Goal: Task Accomplishment & Management: Manage account settings

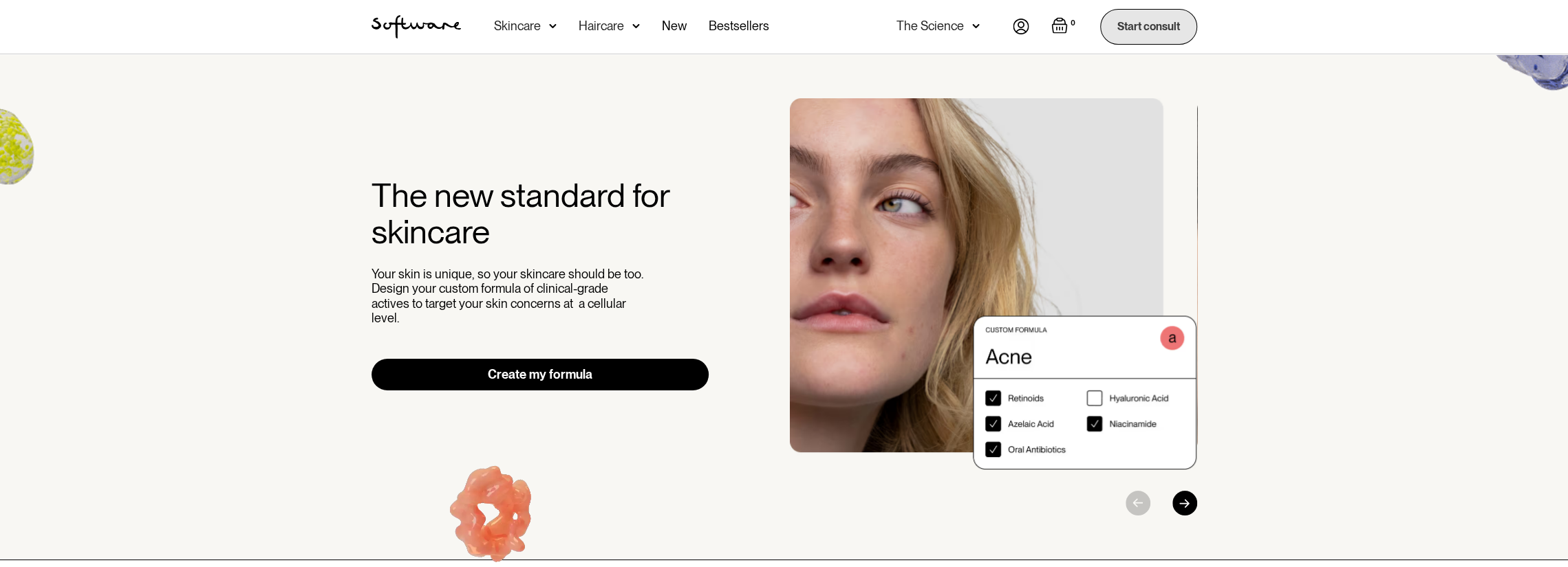
click at [1149, 34] on link "Start consult" at bounding box center [1148, 26] width 97 height 35
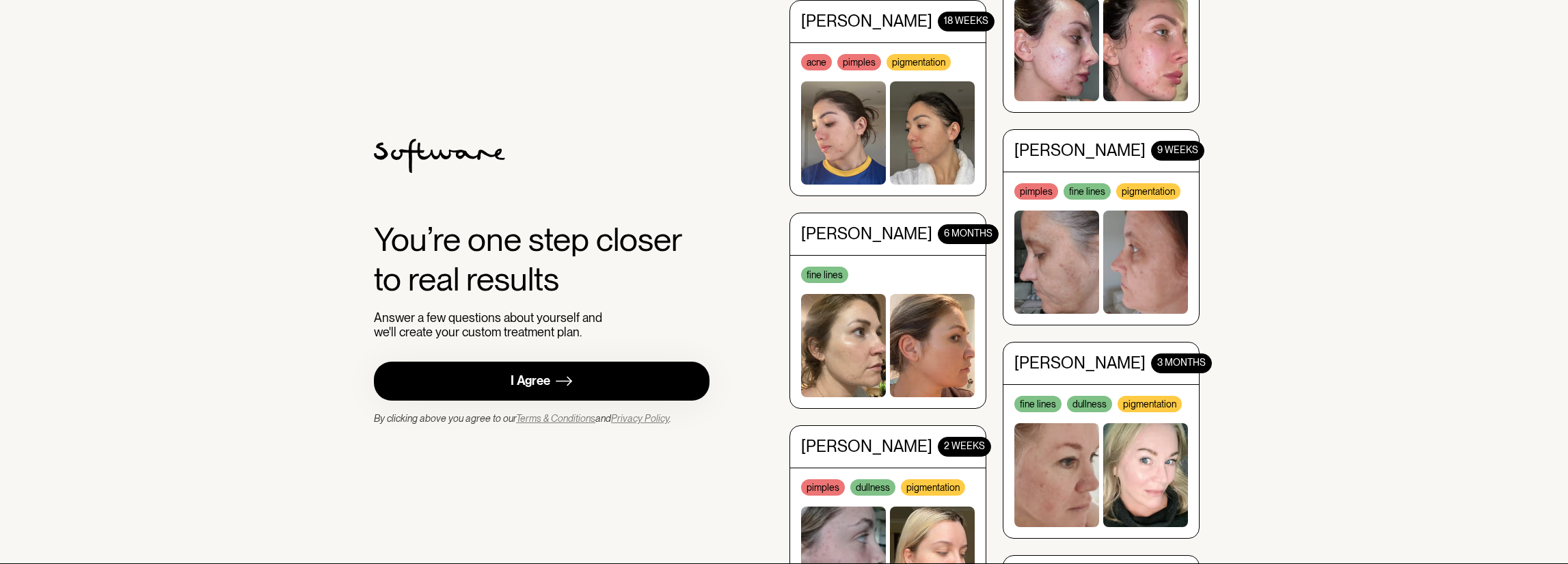
click at [579, 384] on link "I Agree" at bounding box center [542, 381] width 336 height 39
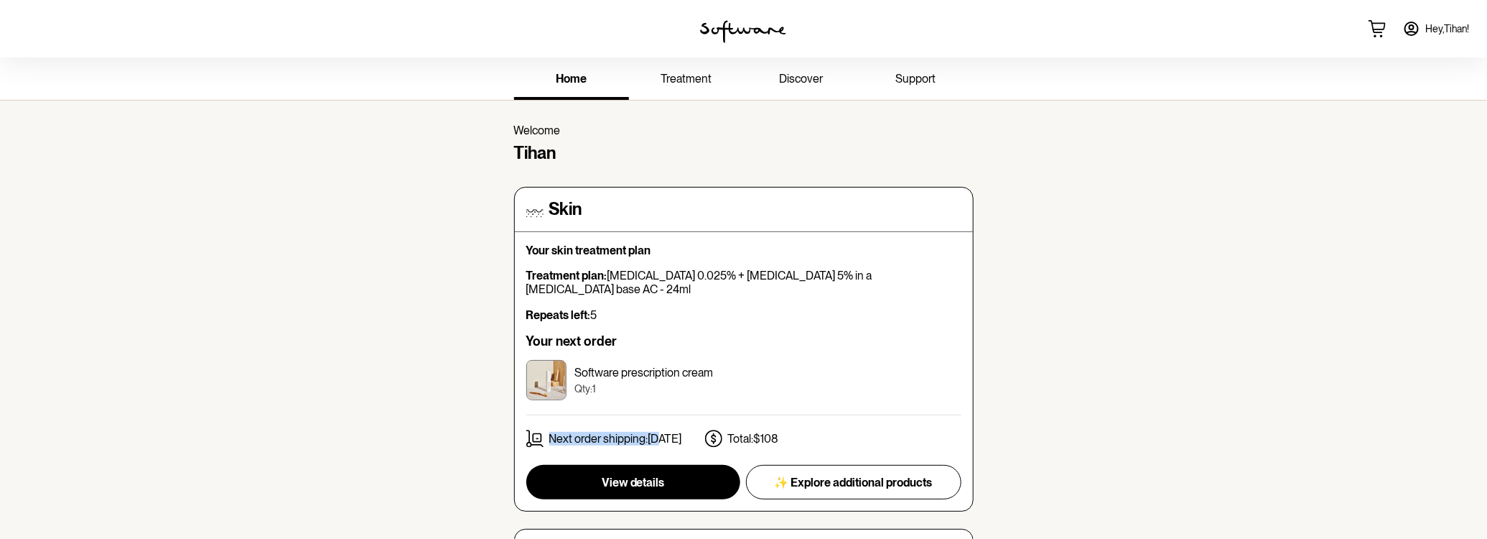
drag, startPoint x: 542, startPoint y: 422, endPoint x: 660, endPoint y: 419, distance: 117.8
click at [660, 429] on div "Next order shipping: 24th Oct" at bounding box center [604, 438] width 156 height 18
click at [697, 465] on button "View details" at bounding box center [633, 482] width 214 height 34
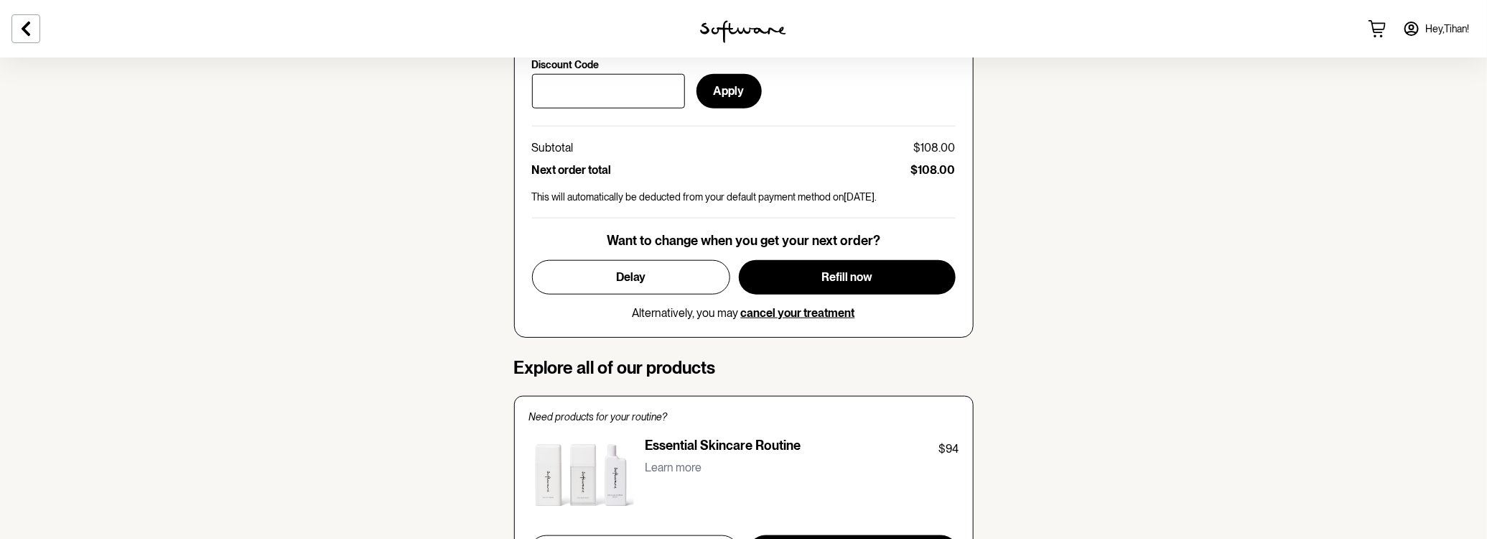
scroll to position [717, 0]
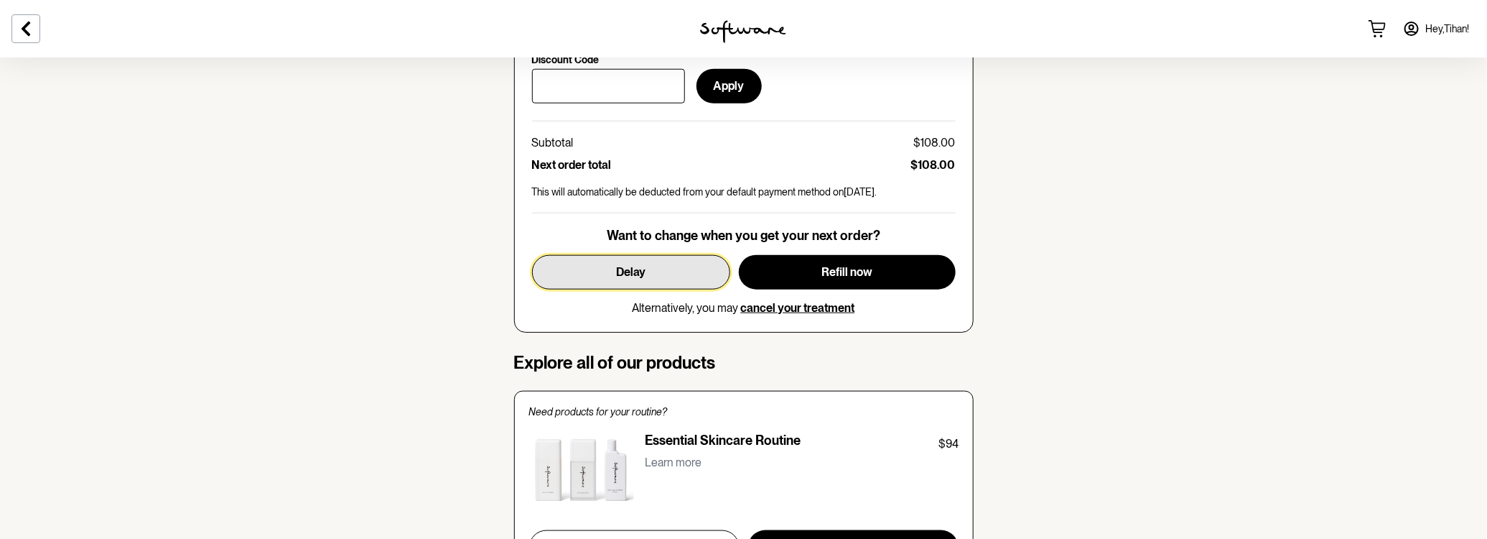
click at [585, 266] on button "Delay" at bounding box center [631, 272] width 198 height 34
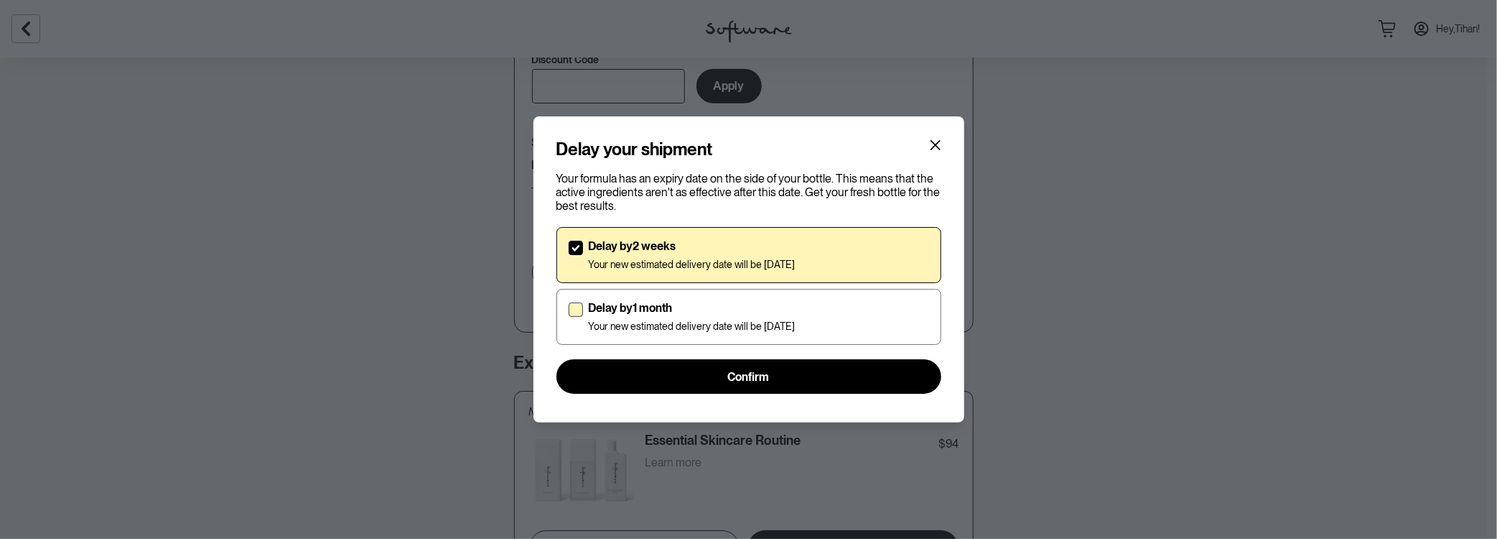
drag, startPoint x: 651, startPoint y: 320, endPoint x: 655, endPoint y: 337, distance: 17.6
click at [651, 320] on p "Your new estimated delivery date will be 1st Dec 2025" at bounding box center [692, 326] width 207 height 12
click at [569, 317] on input "Delay by 1 month Your new estimated delivery date will be 1st Dec 2025" at bounding box center [568, 317] width 1 height 1
checkbox input "true"
checkbox input "false"
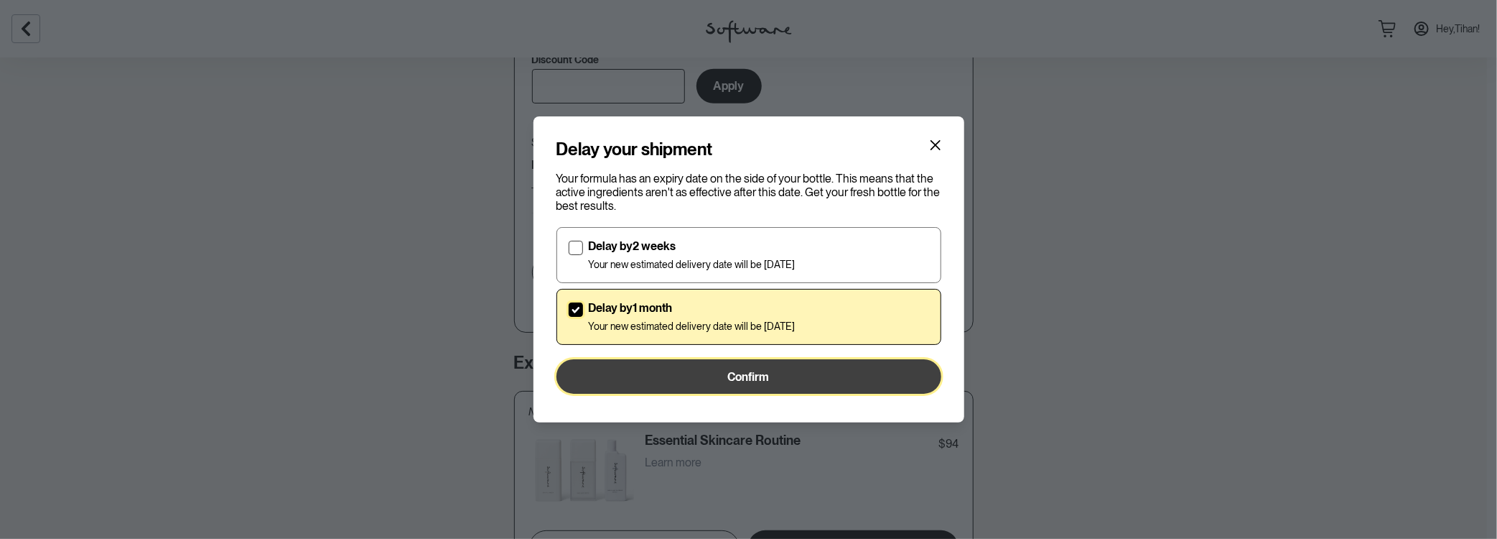
click at [653, 368] on button "Confirm" at bounding box center [749, 376] width 385 height 34
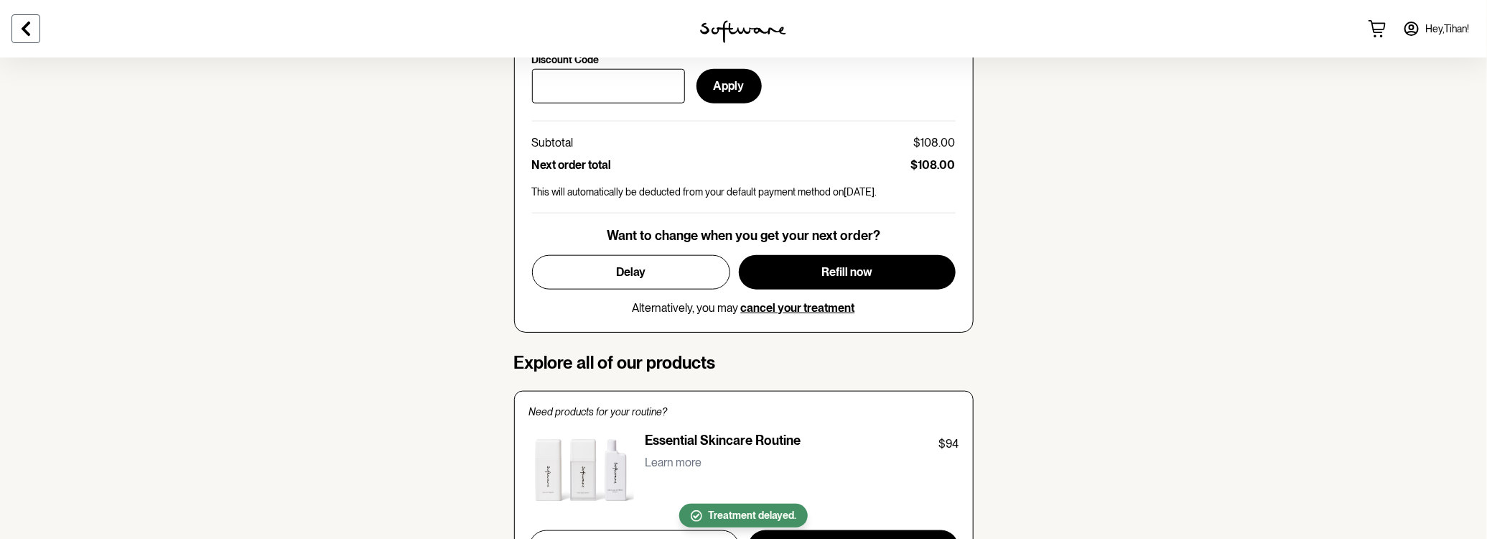
click at [22, 28] on icon at bounding box center [26, 29] width 9 height 14
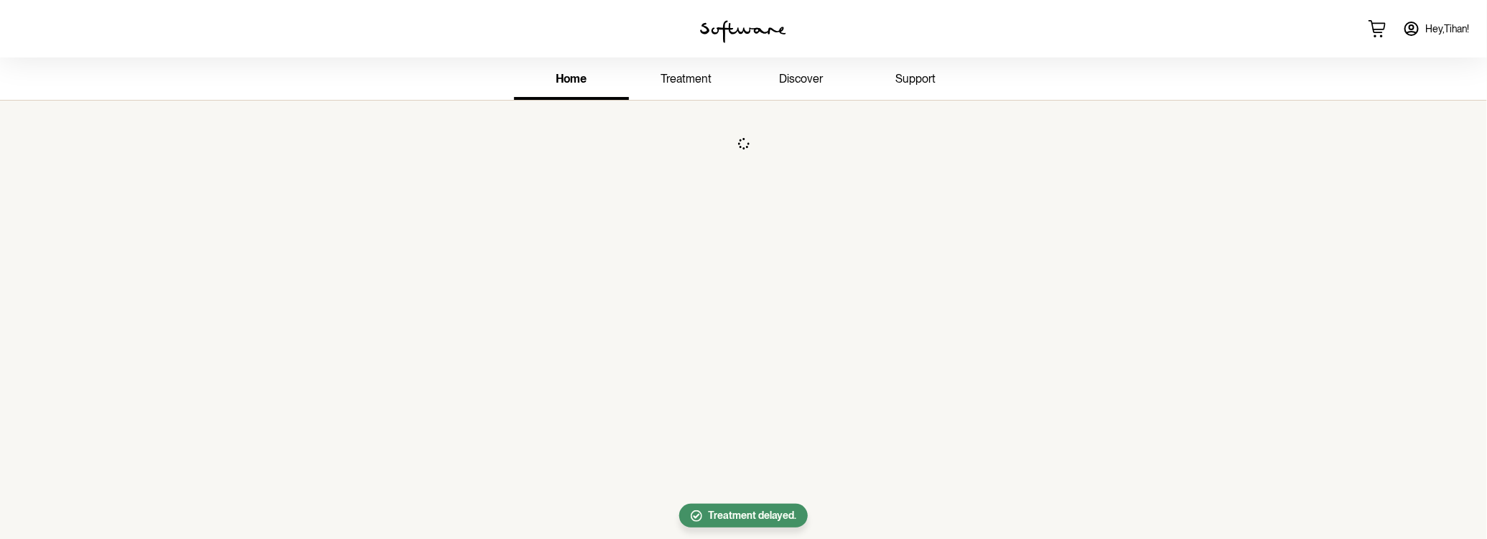
click at [797, 79] on span "discover" at bounding box center [801, 79] width 44 height 14
click at [722, 93] on link "treatment" at bounding box center [686, 79] width 115 height 39
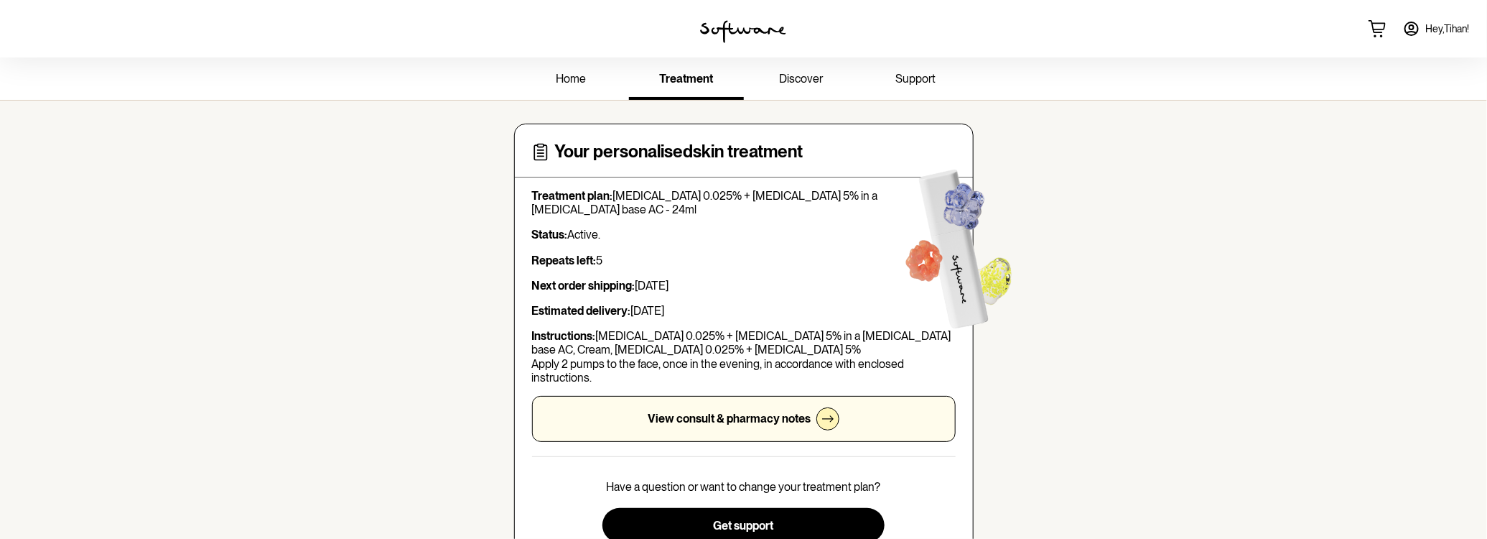
click at [587, 85] on link "home" at bounding box center [571, 79] width 115 height 39
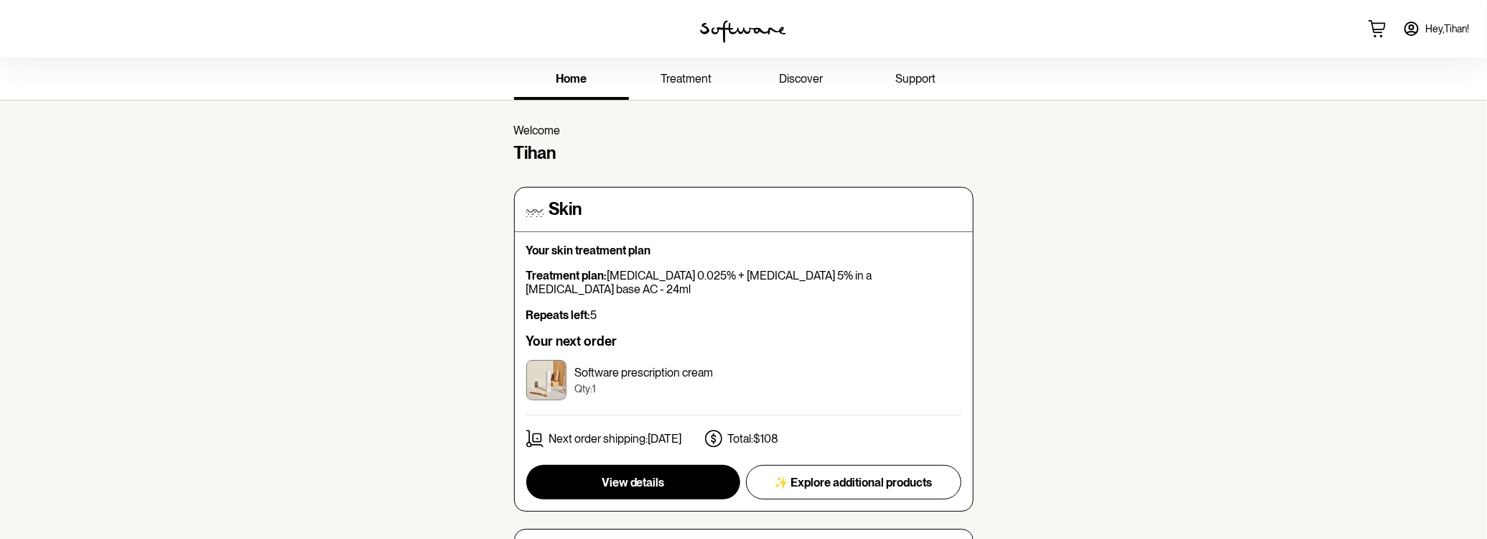
click at [912, 88] on link "support" at bounding box center [916, 79] width 115 height 39
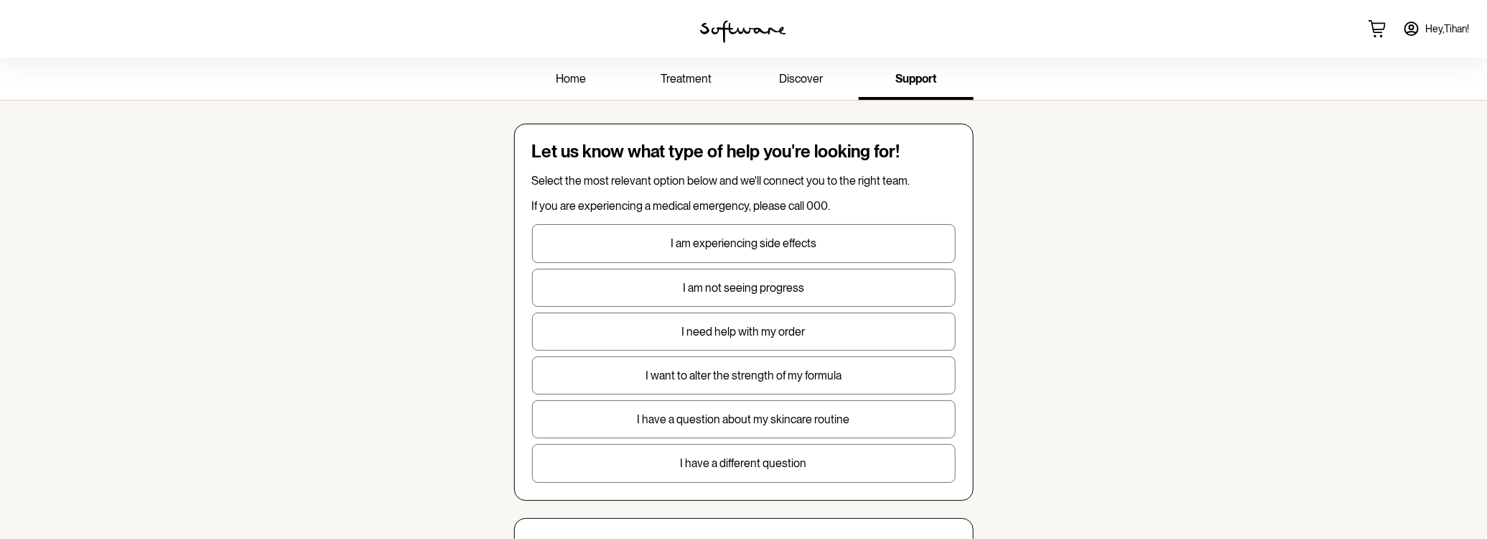
click at [801, 79] on span "discover" at bounding box center [801, 79] width 44 height 14
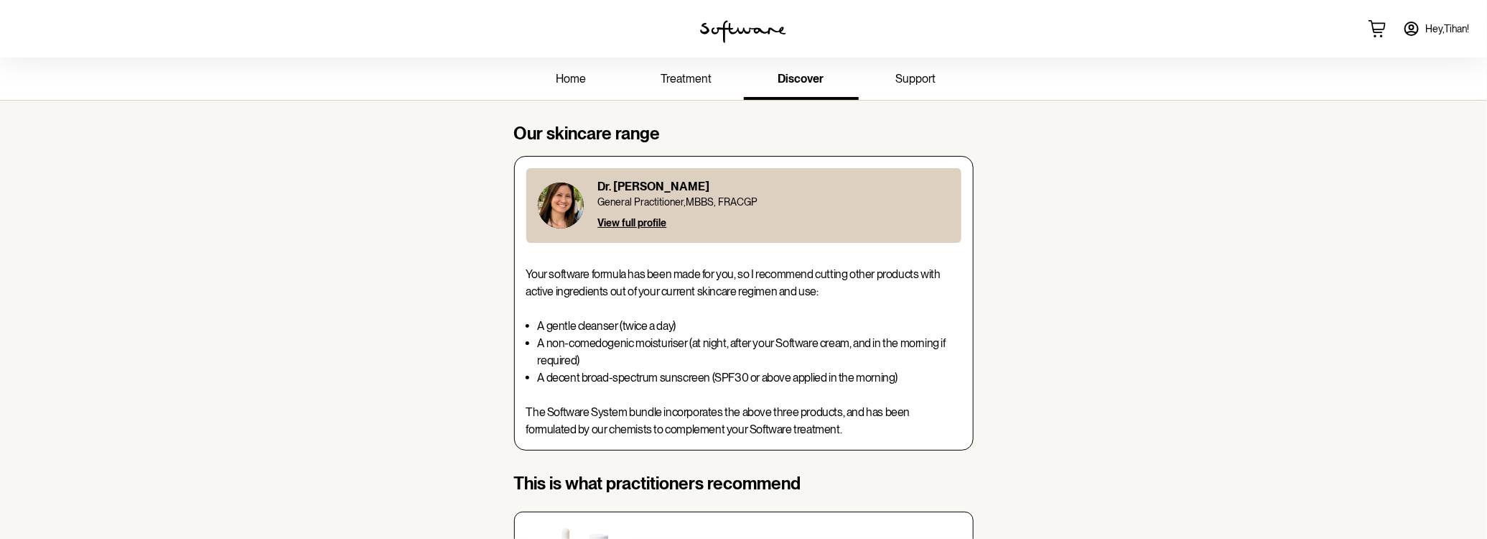
click at [1445, 32] on span "Hey, Tihan !" at bounding box center [1448, 29] width 44 height 12
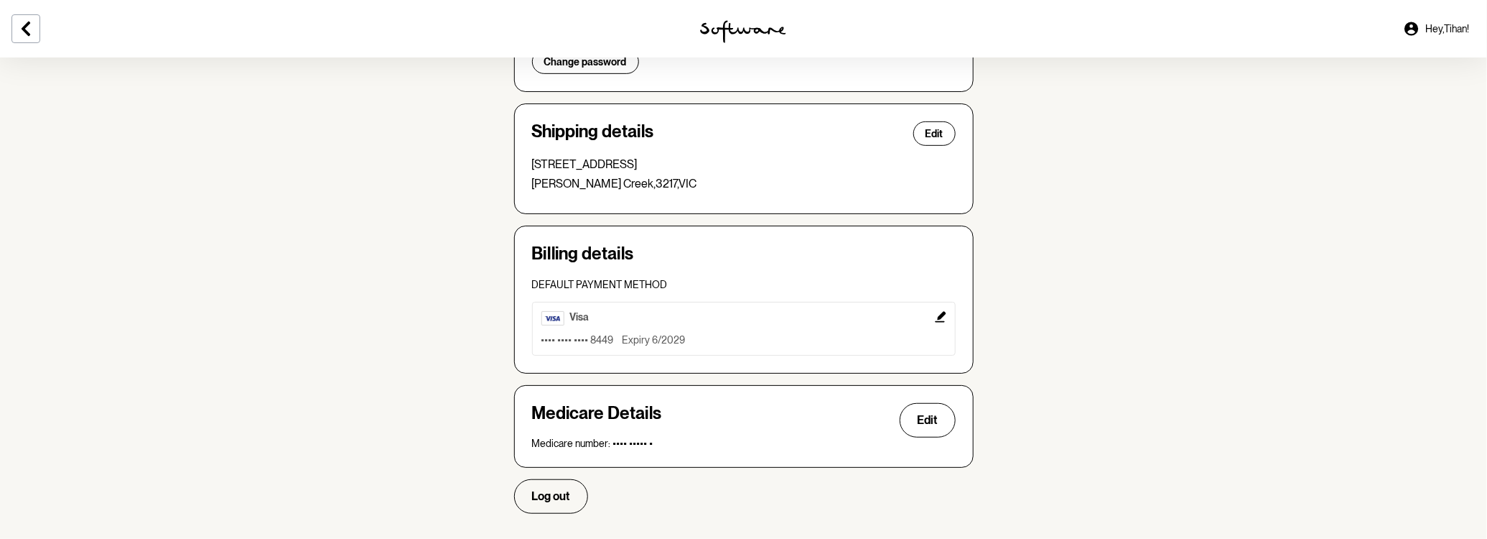
scroll to position [373, 0]
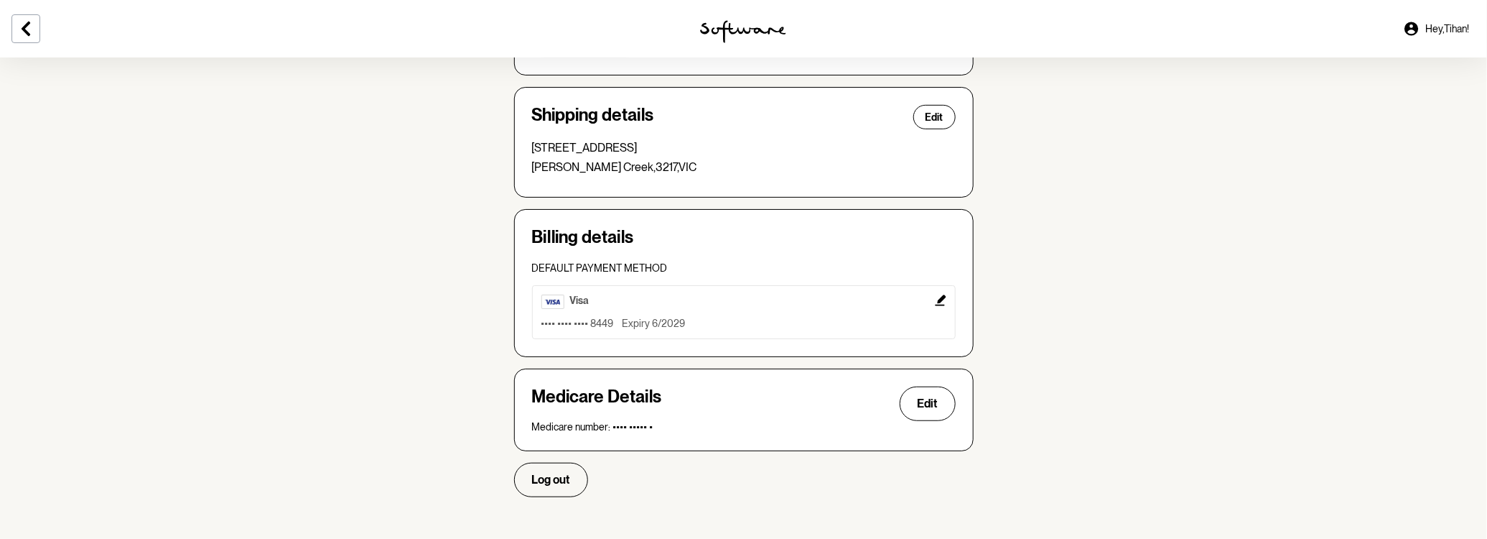
click at [1426, 30] on span "Hey, Tihan !" at bounding box center [1448, 29] width 44 height 12
click at [33, 32] on icon at bounding box center [25, 28] width 17 height 17
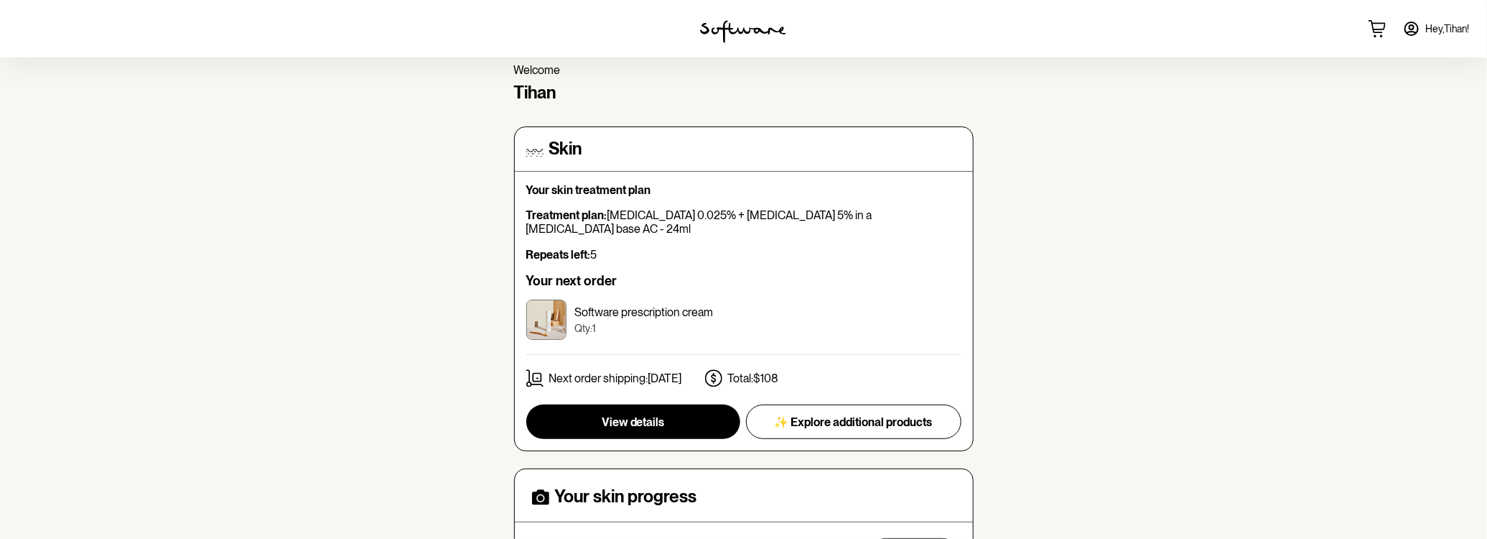
scroll to position [130, 0]
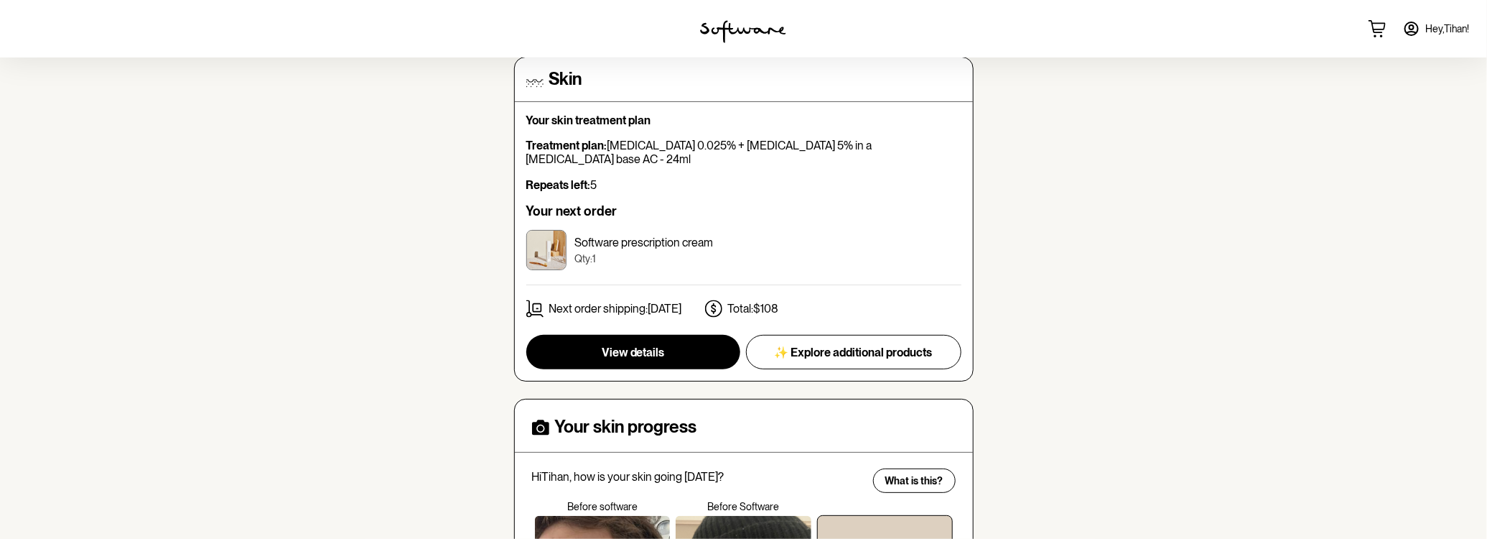
drag, startPoint x: 646, startPoint y: 297, endPoint x: 700, endPoint y: 291, distance: 55.0
click at [697, 299] on div "Next order shipping: [DATE] Total: $108" at bounding box center [743, 311] width 435 height 24
